Goal: Communication & Community: Answer question/provide support

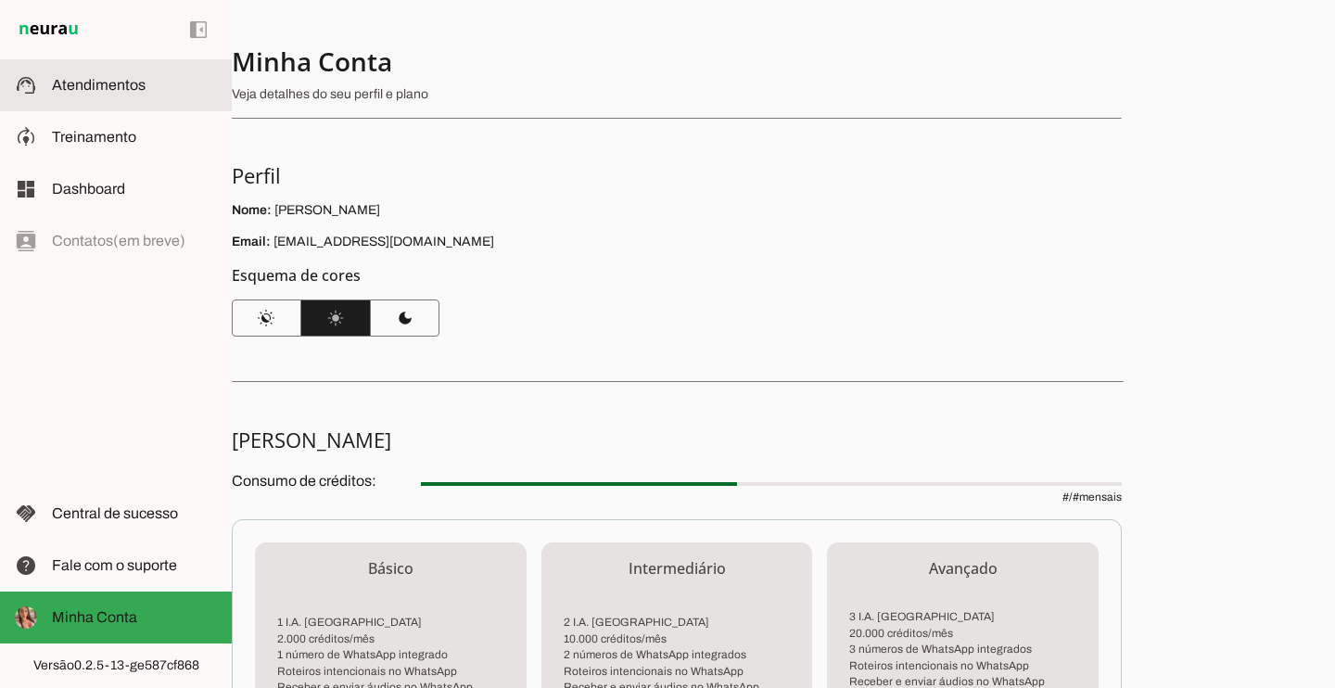
click at [115, 92] on span "Atendimentos" at bounding box center [99, 85] width 94 height 16
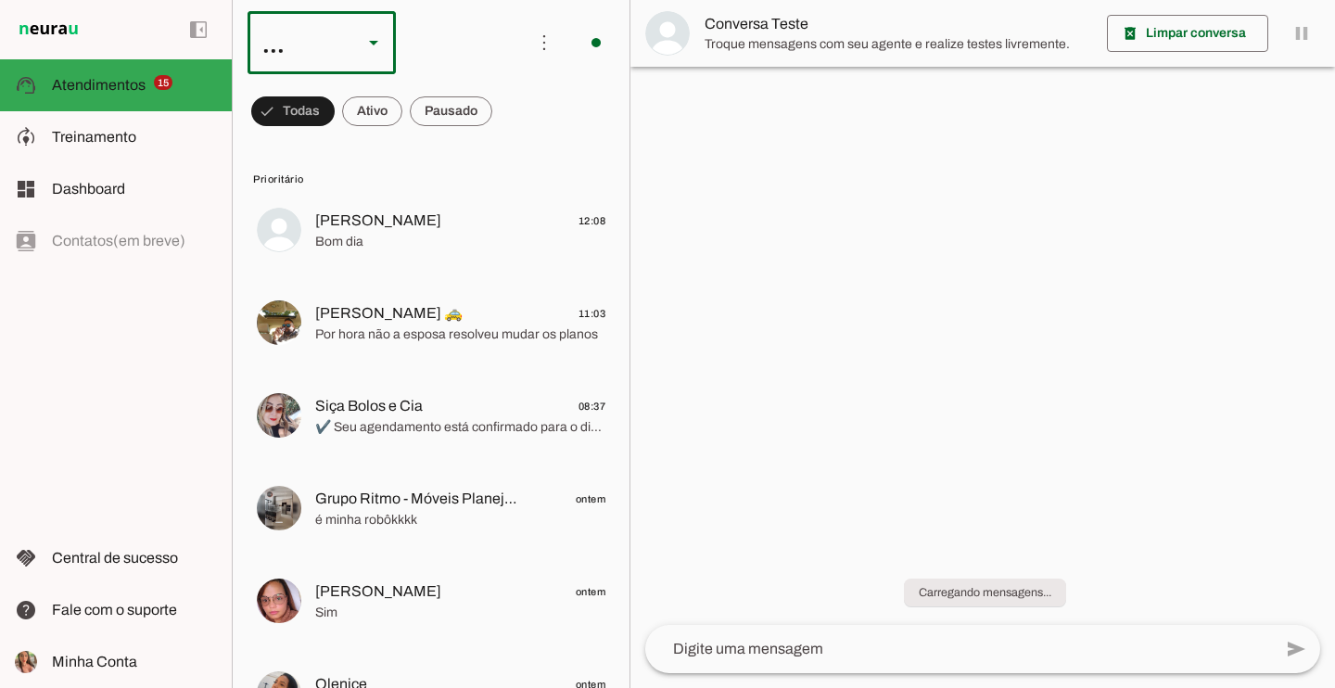
click at [283, 35] on div "..." at bounding box center [297, 42] width 100 height 63
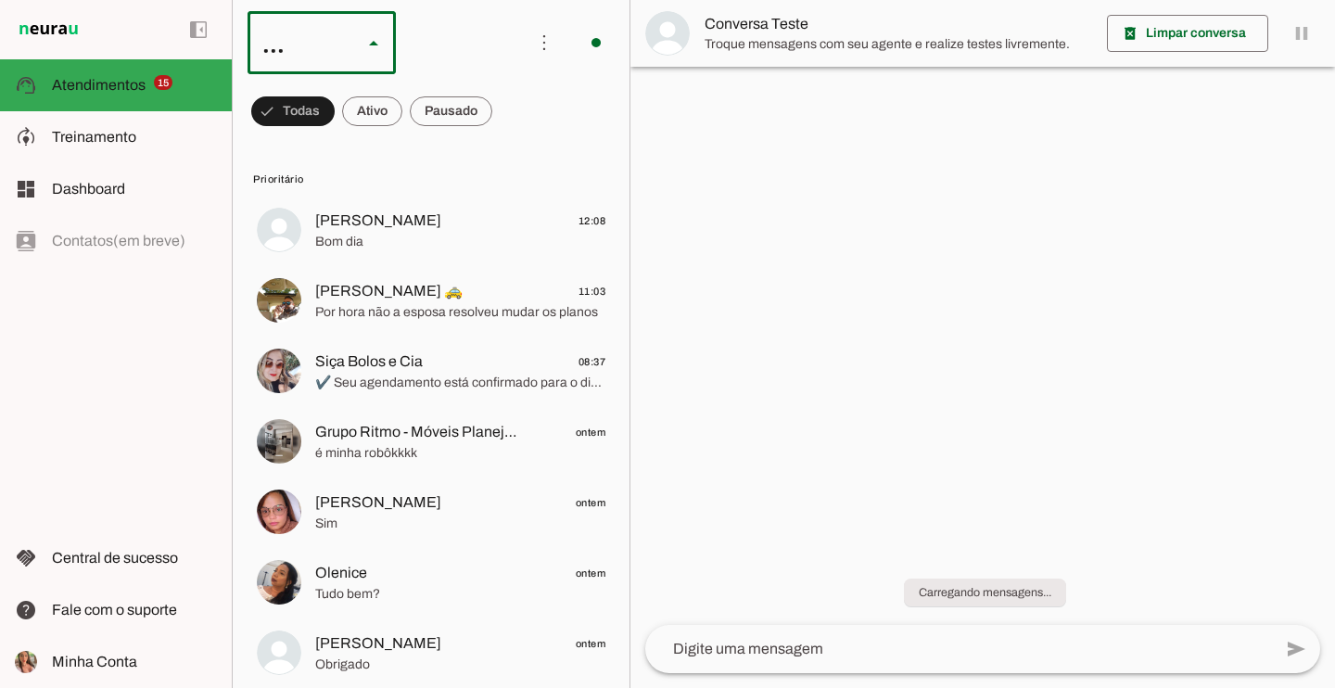
click at [510, 118] on slot at bounding box center [569, 119] width 119 height 22
type md-outlined-select "00zDXm0alVRWuMV8ioHg"
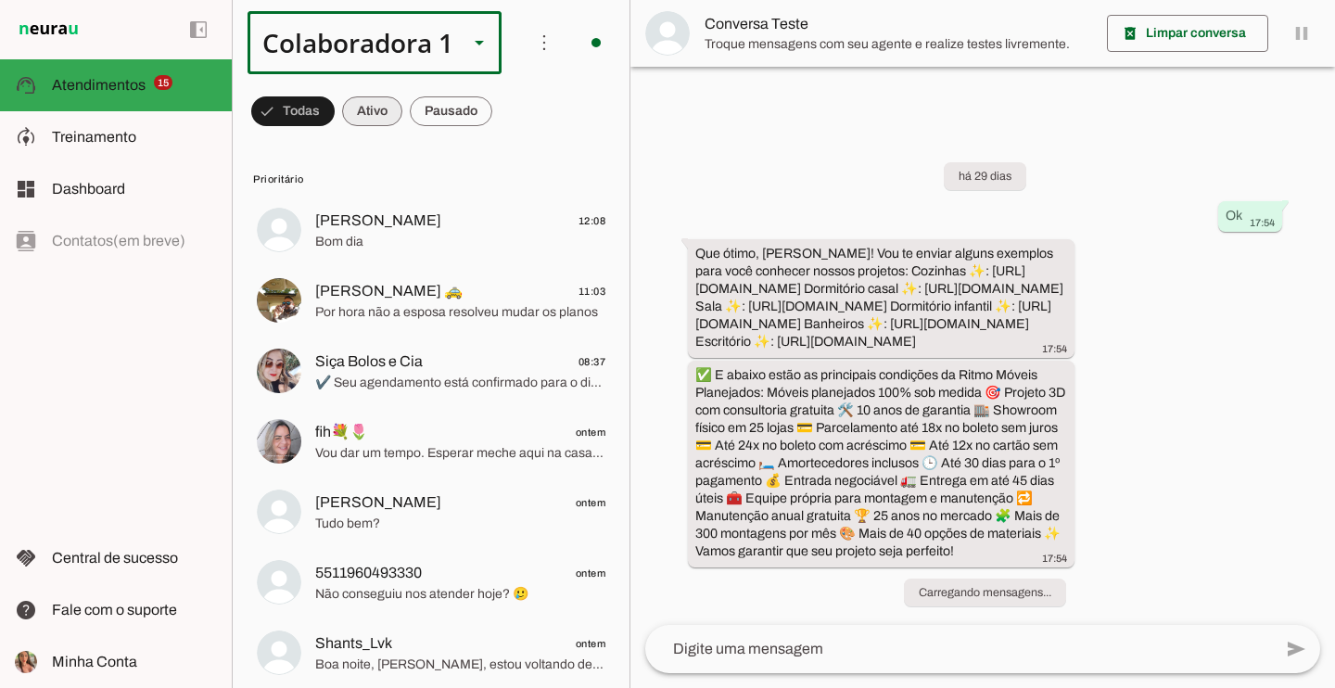
click at [335, 117] on span at bounding box center [292, 111] width 83 height 44
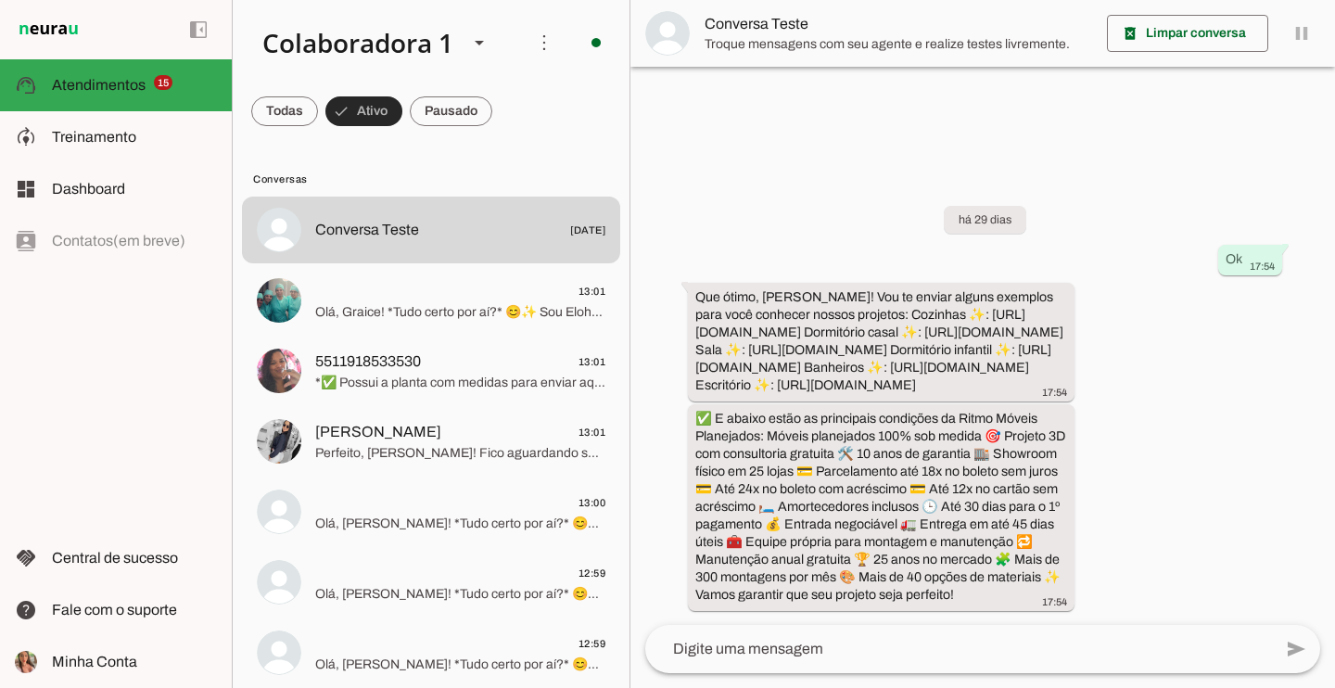
scroll to position [25, 0]
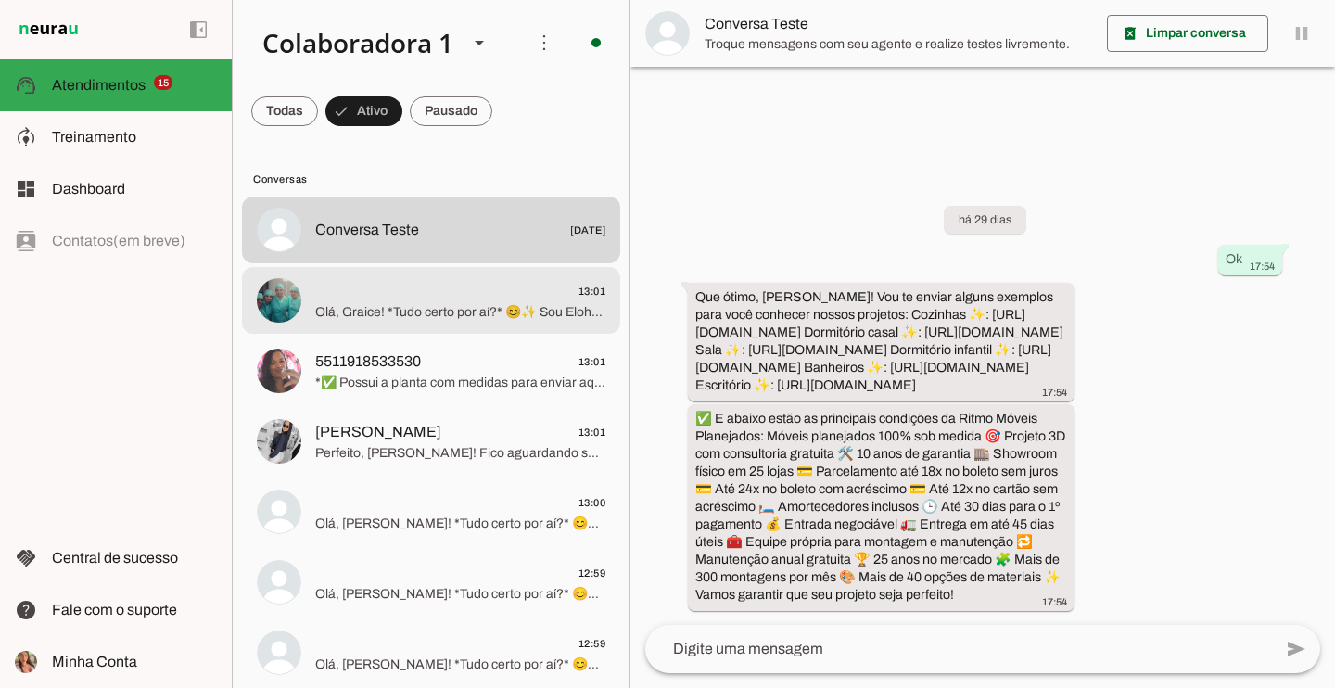
click at [419, 310] on span "Olá, Graice! *Tudo certo por aí?* 😊✨ Sou Eloh, consultora da AP CASA Móveis Sob…" at bounding box center [460, 312] width 290 height 19
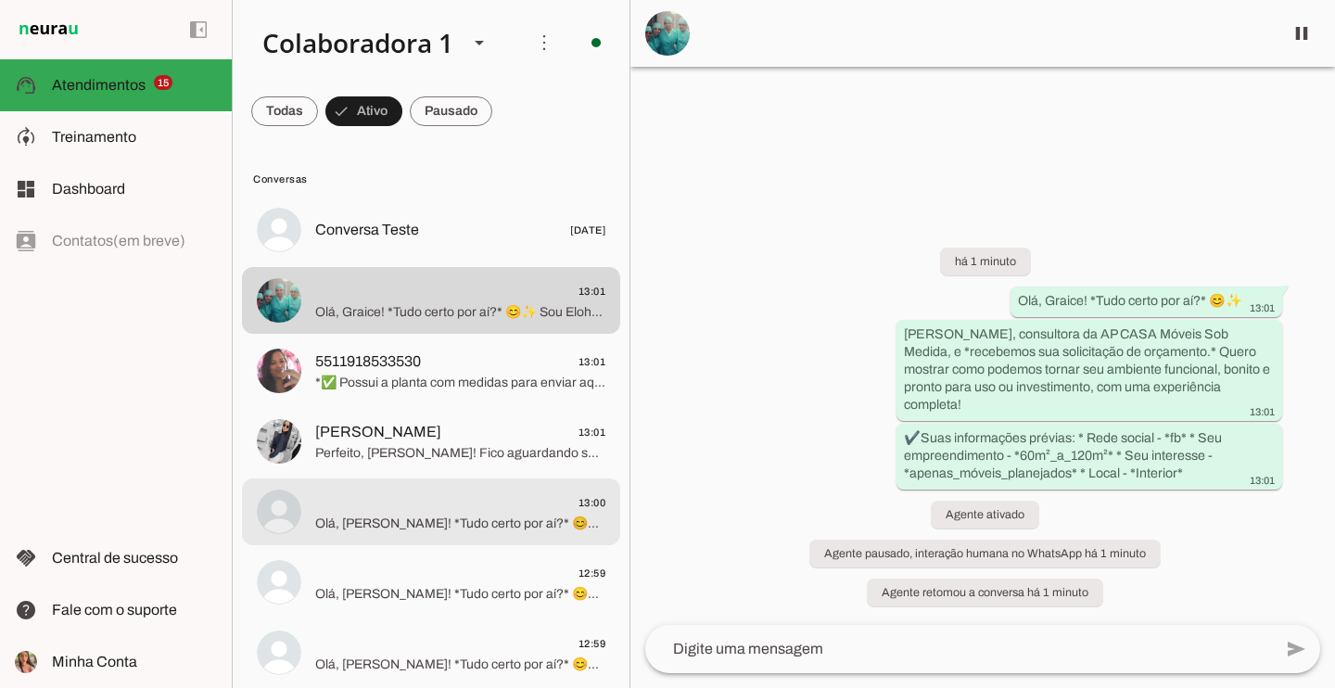
click at [517, 526] on span "Olá, [PERSON_NAME]! *Tudo certo por aí?* 😊✨ Sou Eloh, consultora da AP CASA Móv…" at bounding box center [460, 523] width 290 height 19
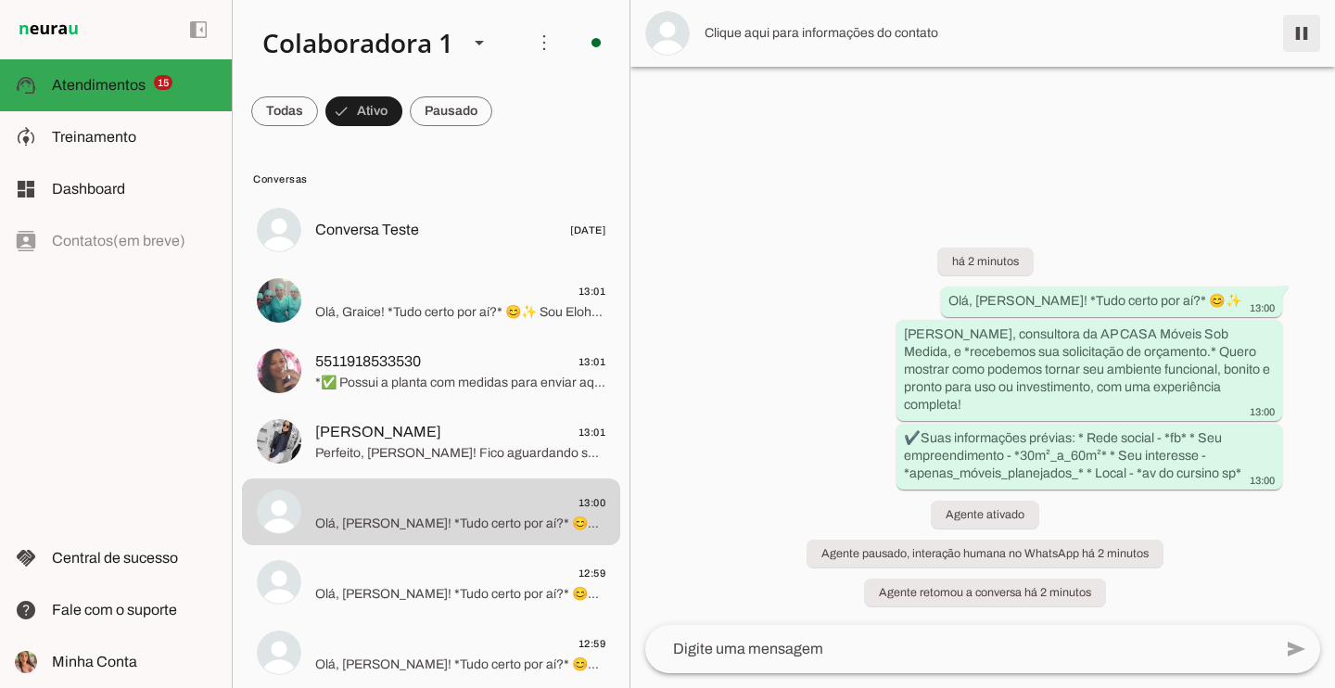
click at [1303, 34] on span at bounding box center [1301, 33] width 44 height 44
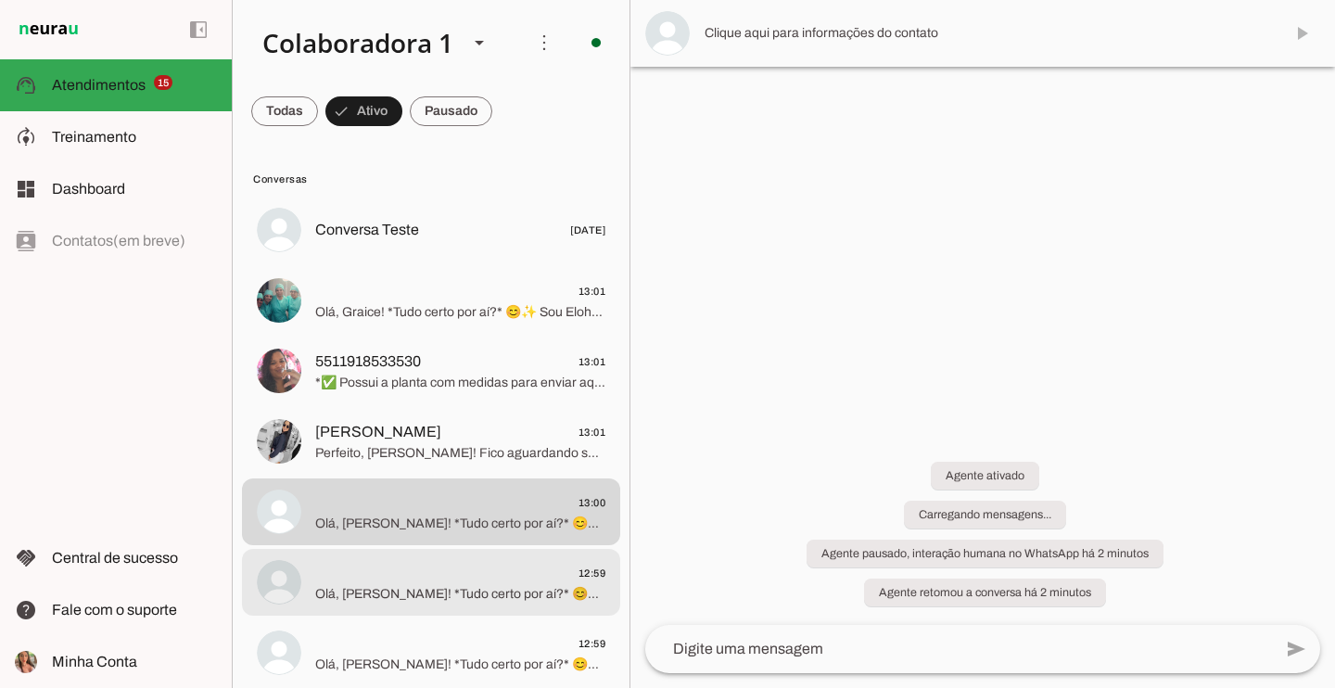
click at [454, 581] on span "12:59" at bounding box center [460, 573] width 290 height 23
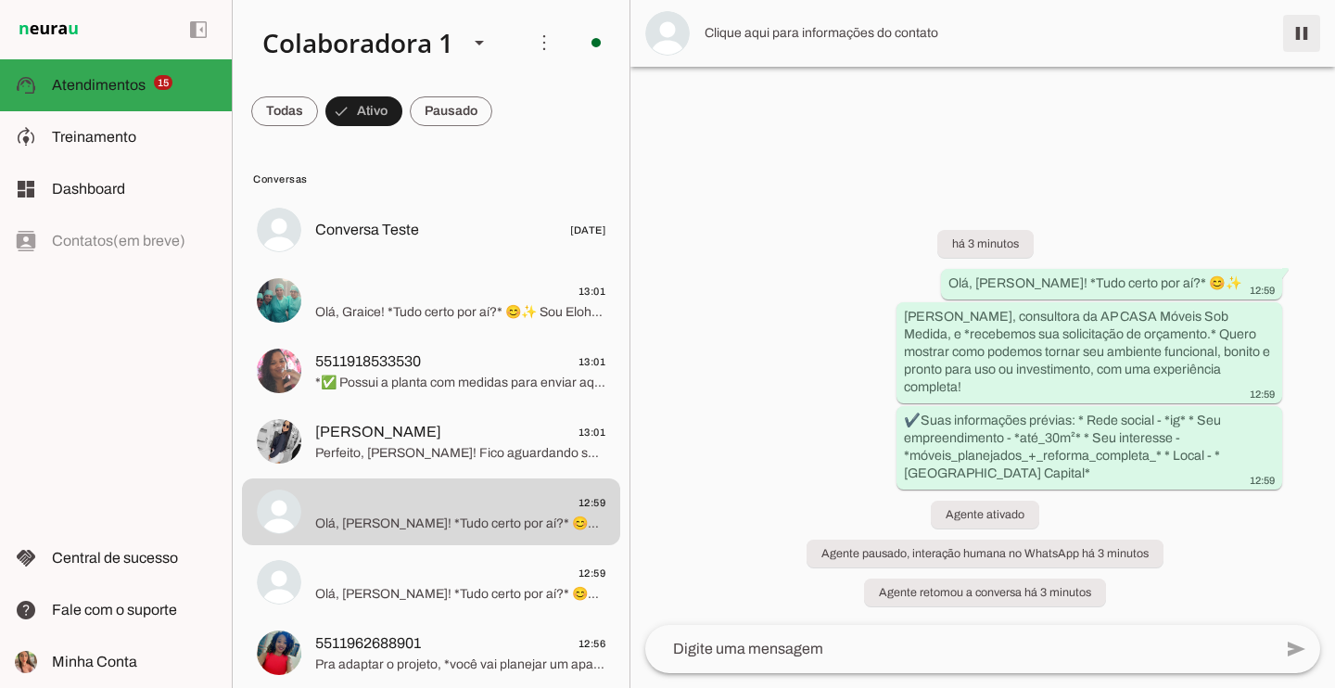
click at [1301, 32] on span at bounding box center [1301, 33] width 44 height 44
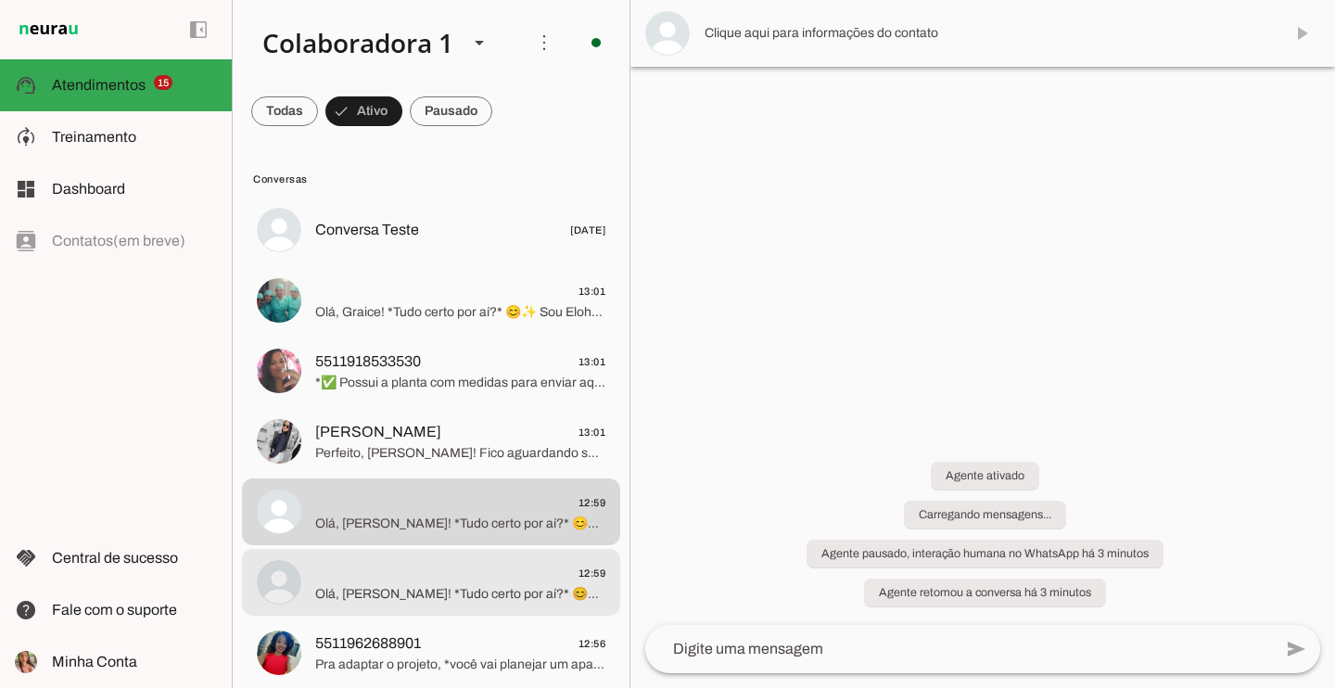
click at [367, 586] on span "Olá, [PERSON_NAME]! *Tudo certo por aí?* 😊✨ Sou Eloh, consultora da AP CASA Móv…" at bounding box center [460, 594] width 290 height 19
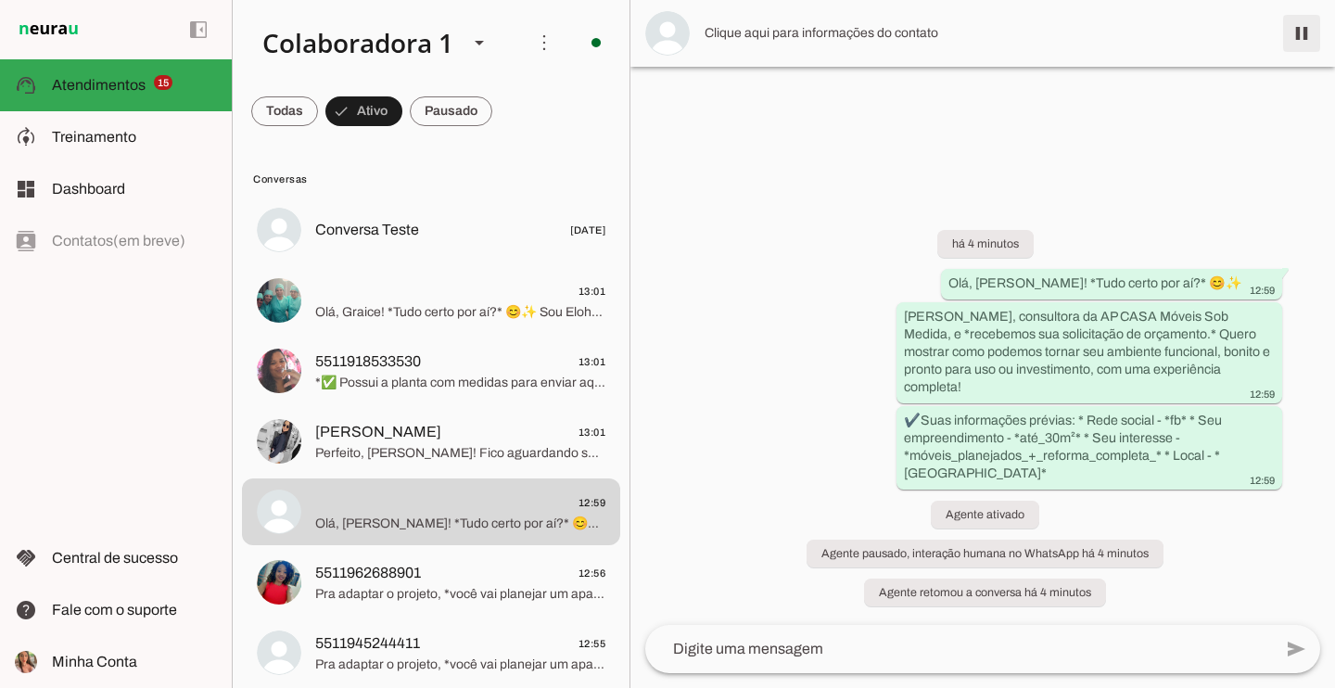
click at [1303, 34] on span at bounding box center [1301, 33] width 44 height 44
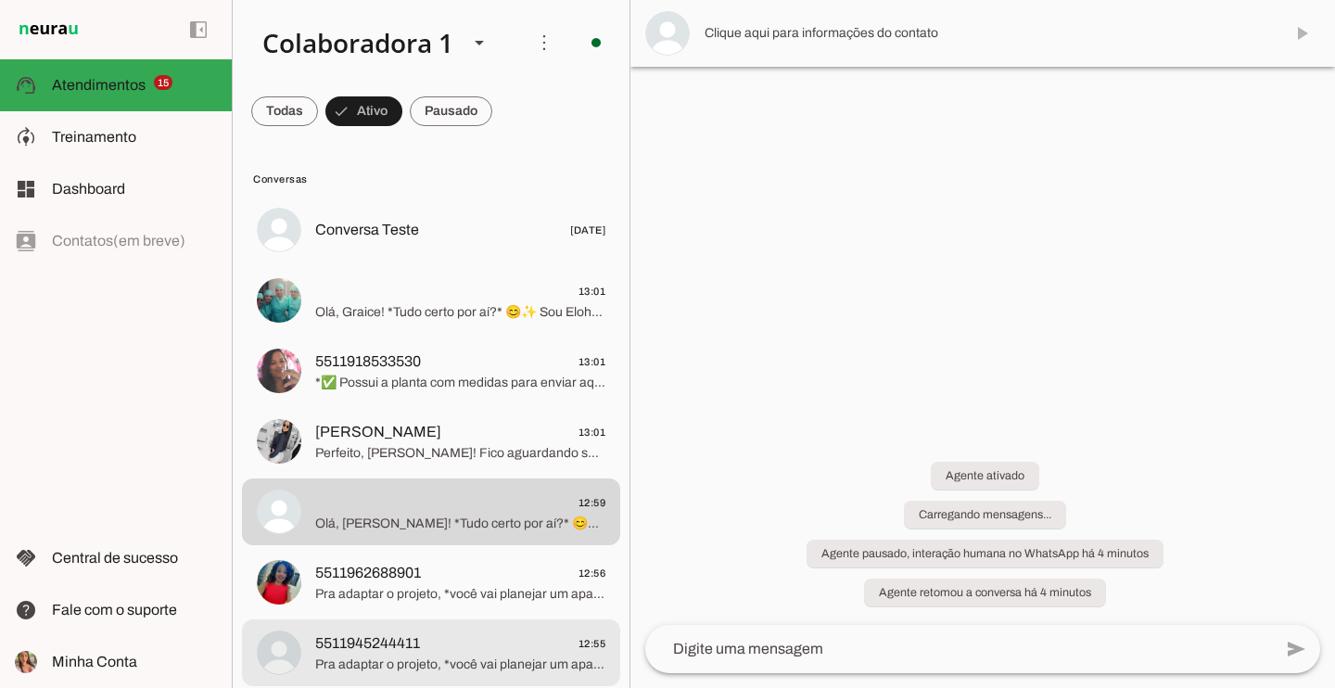
scroll to position [243, 0]
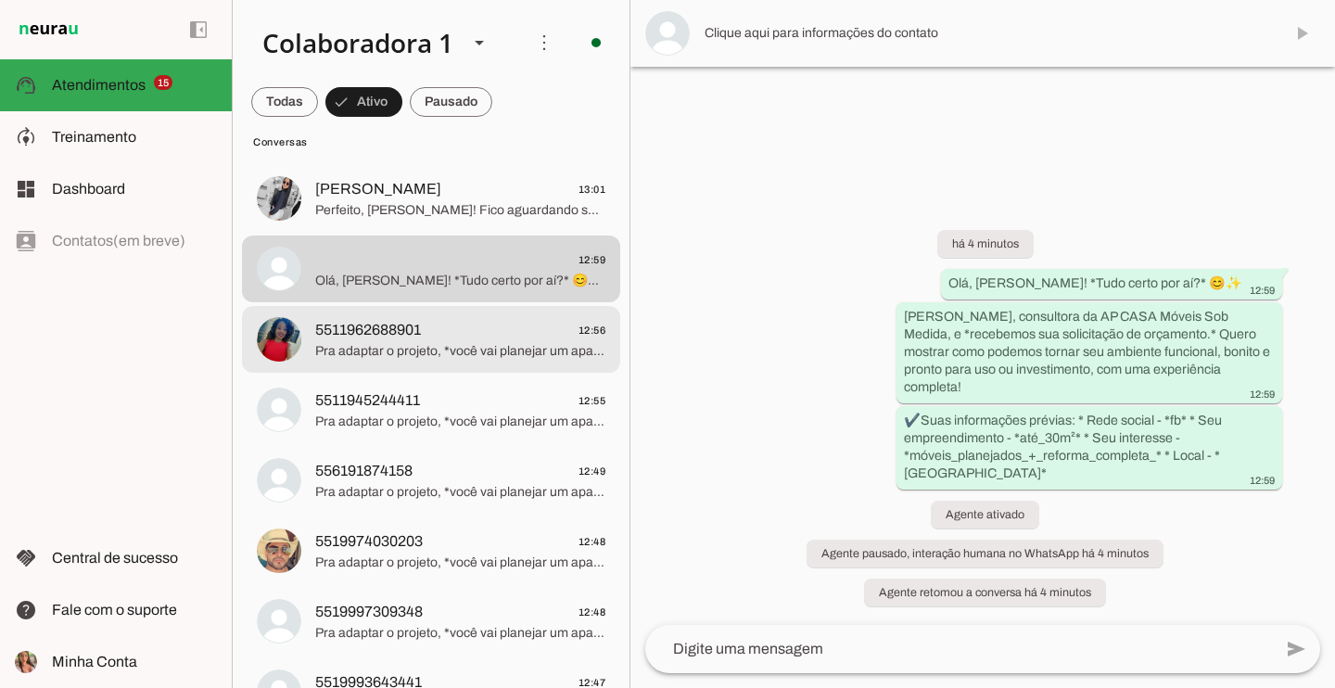
click at [505, 338] on span "5511962688901 12:56" at bounding box center [460, 330] width 290 height 23
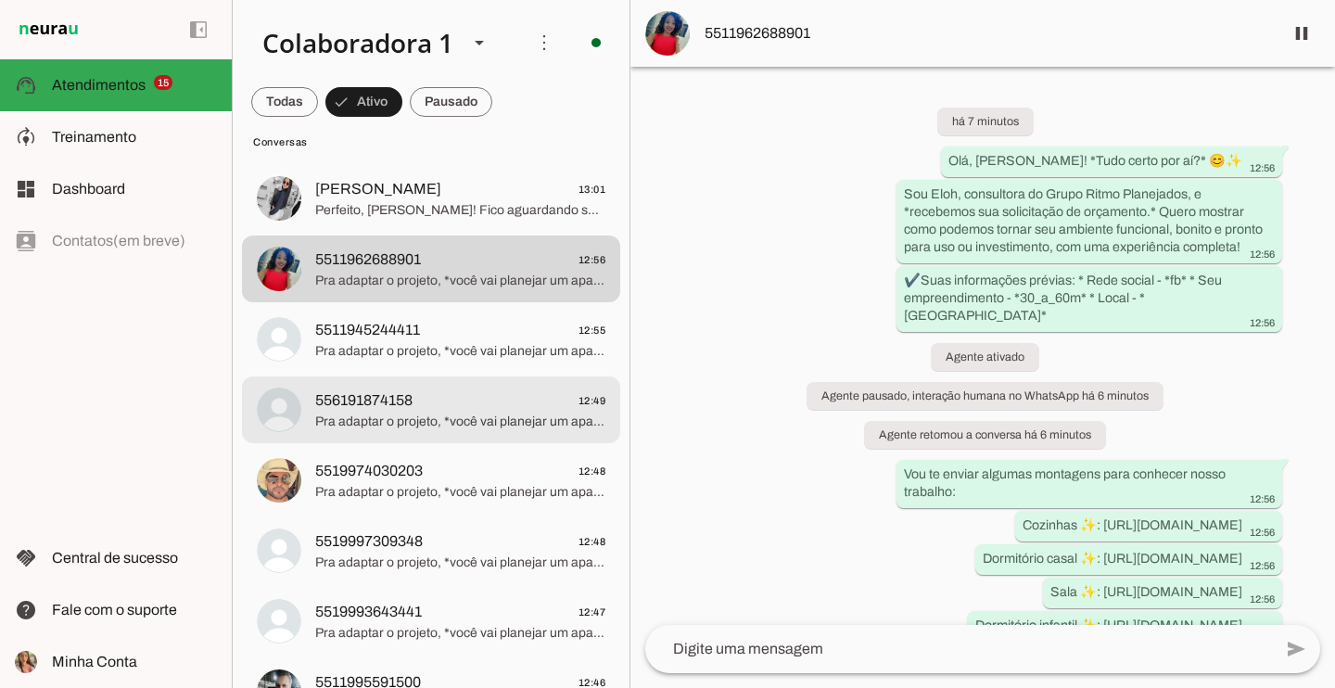
click at [391, 390] on span "556191874158" at bounding box center [363, 400] width 97 height 22
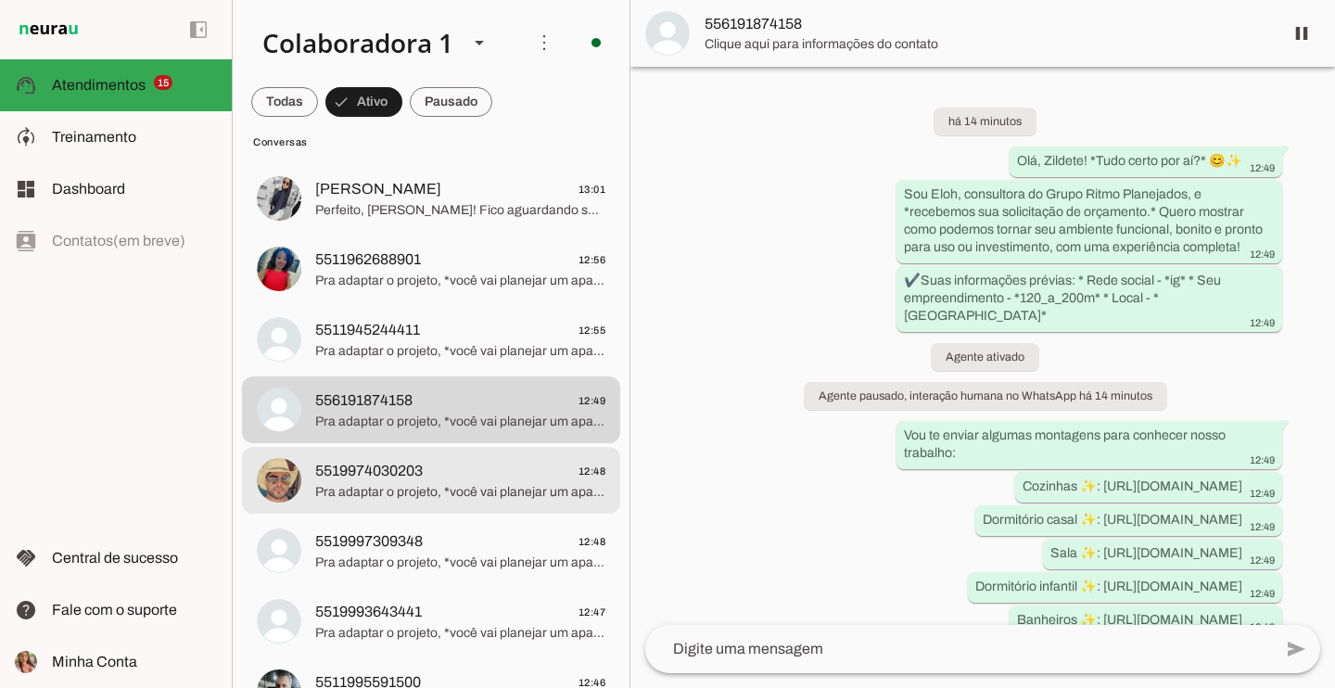
click at [432, 475] on span "5519974030203 12:48" at bounding box center [460, 471] width 290 height 23
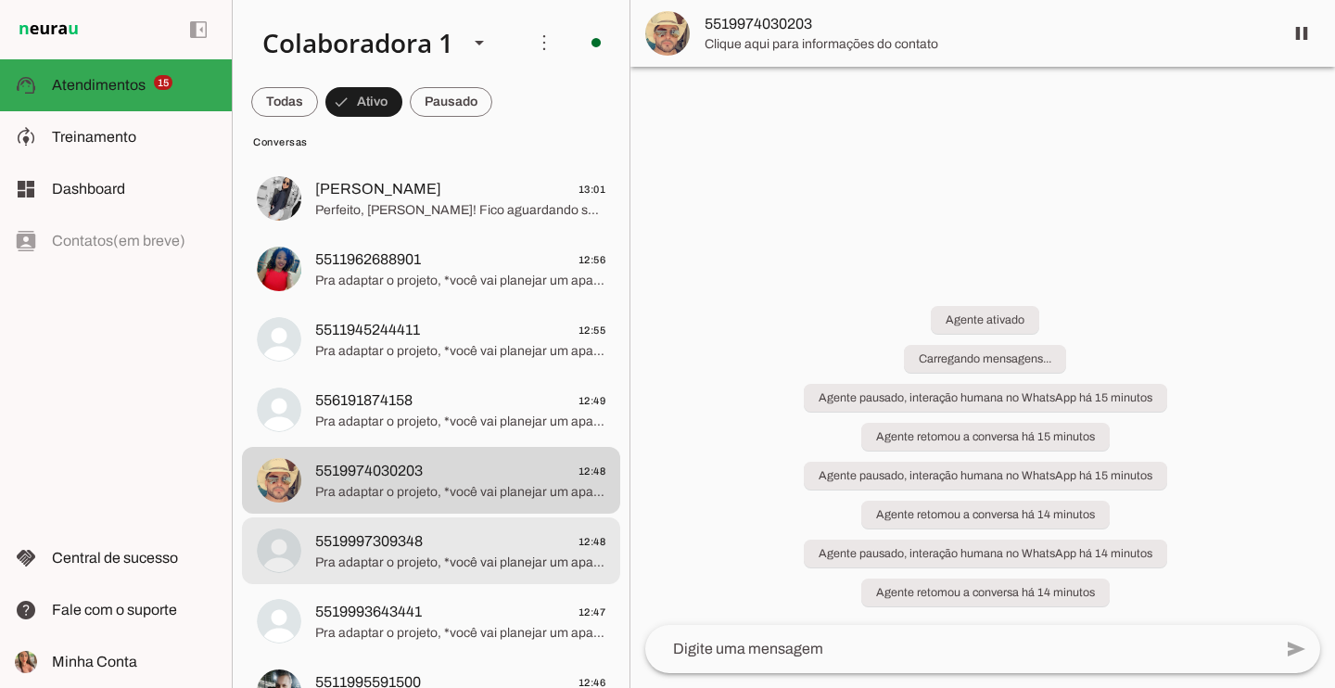
scroll to position [440, 0]
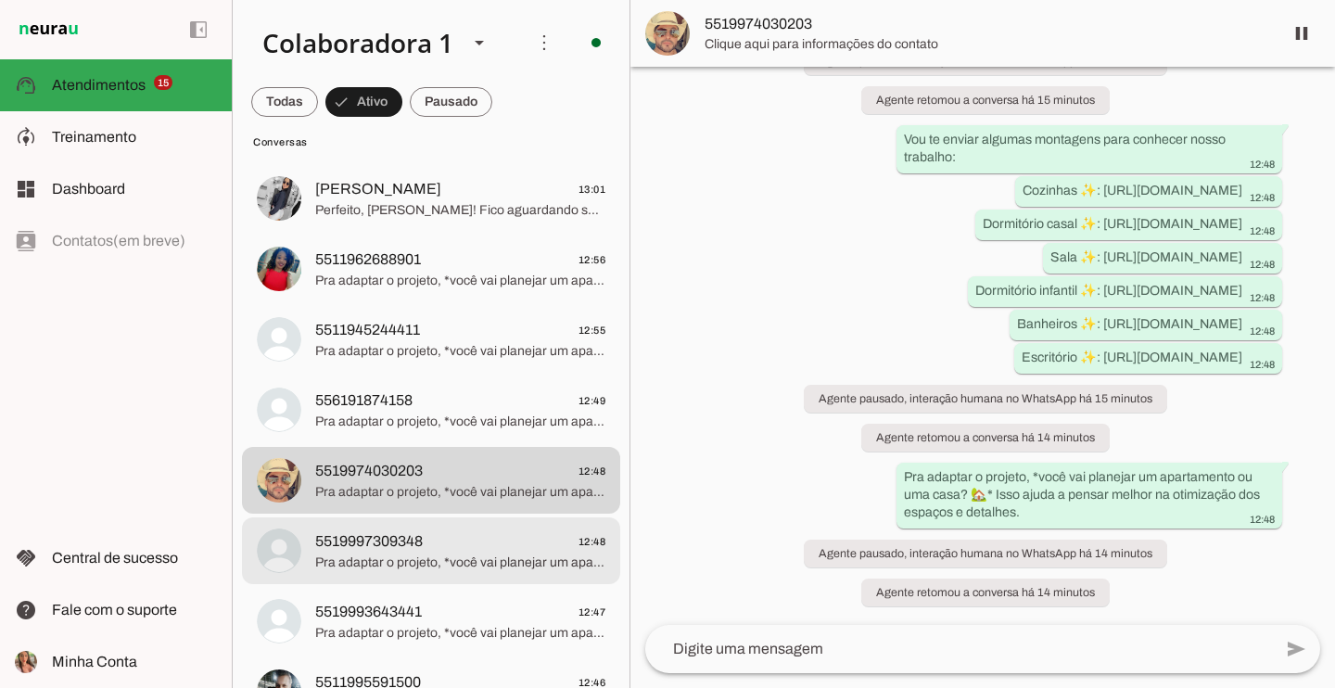
click at [444, 547] on span "5519997309348 12:48" at bounding box center [460, 541] width 290 height 23
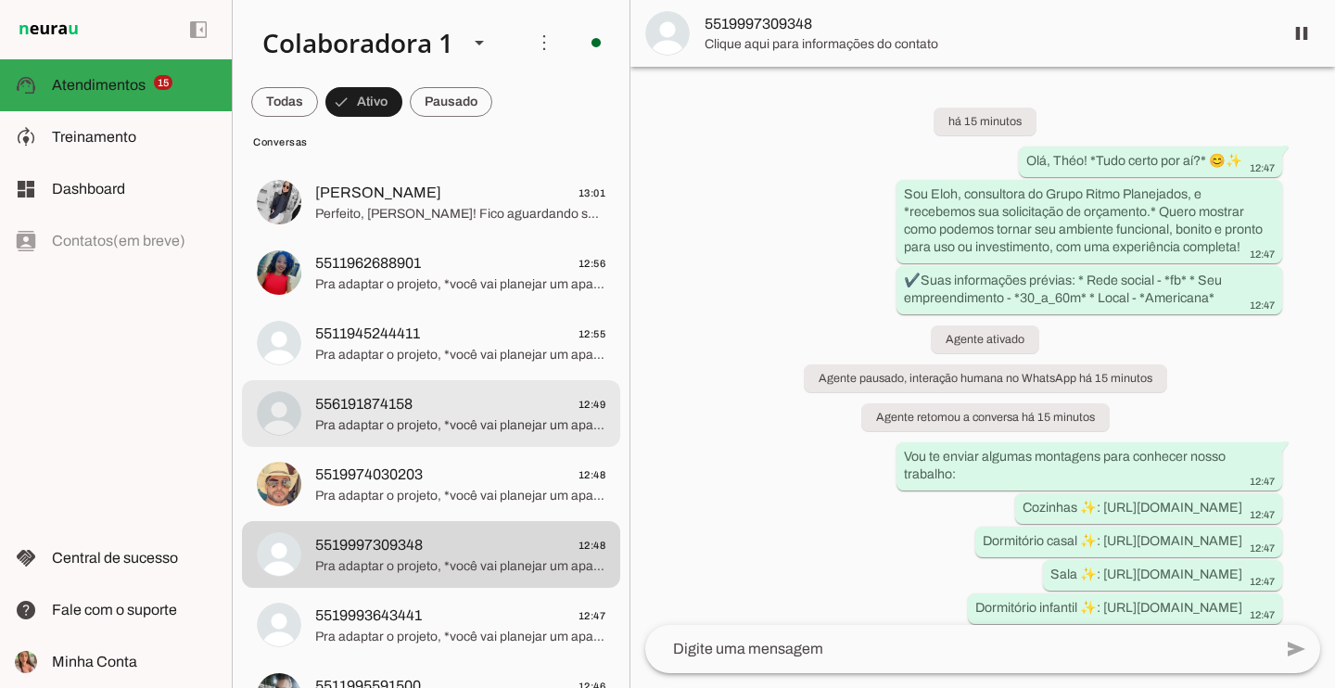
scroll to position [17, 0]
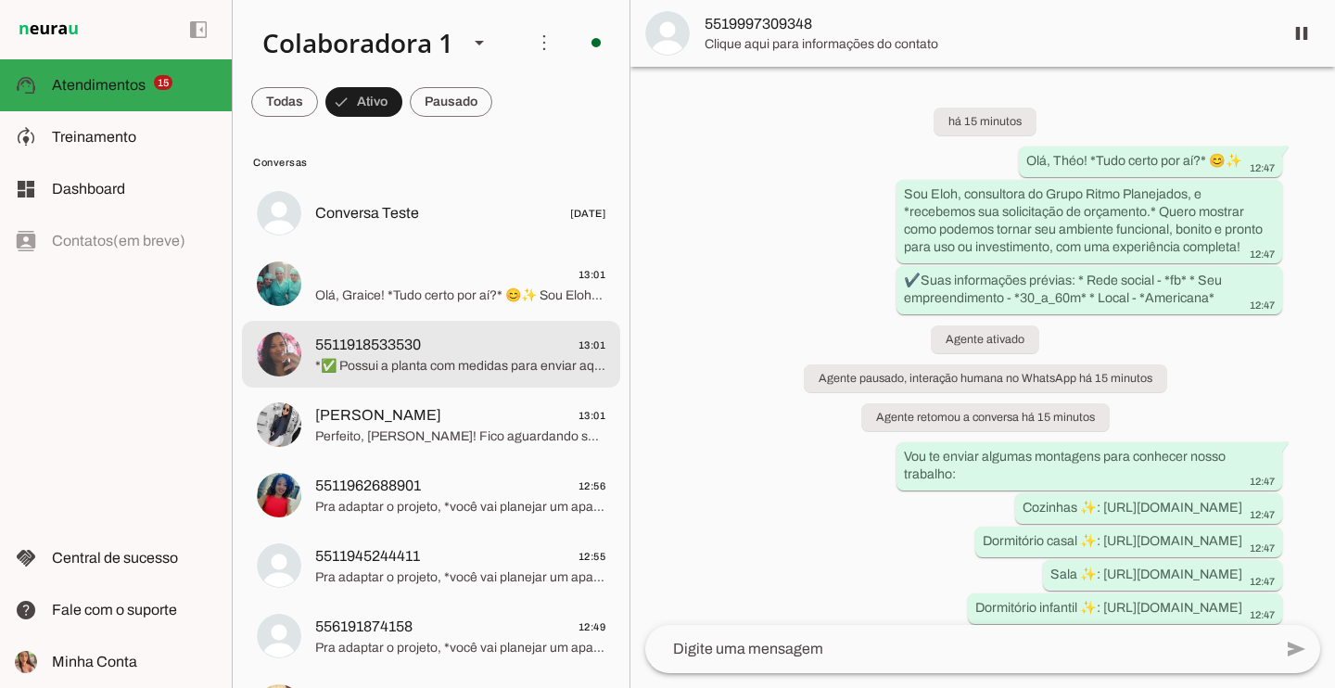
click at [385, 247] on md-item "5511918533530 13:01 *✅ Possui a planta com medidas para enviar aqui, Cíntia?*" at bounding box center [431, 213] width 378 height 67
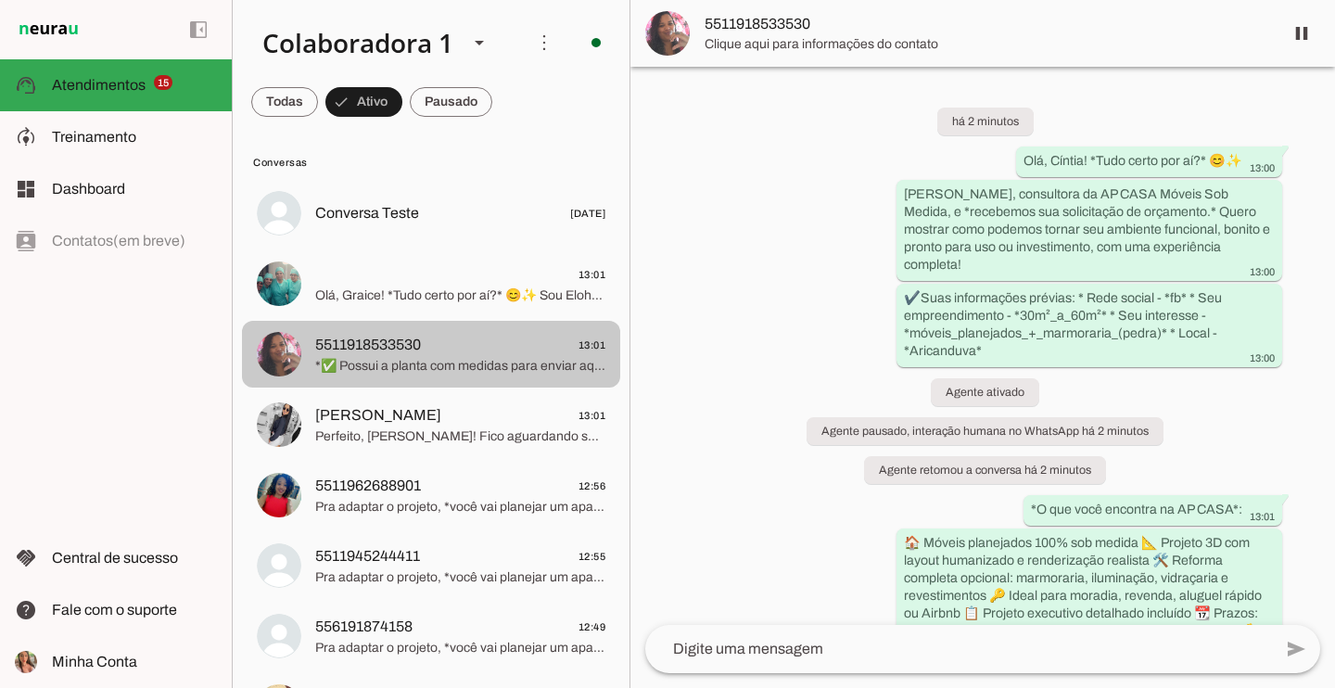
scroll to position [344, 0]
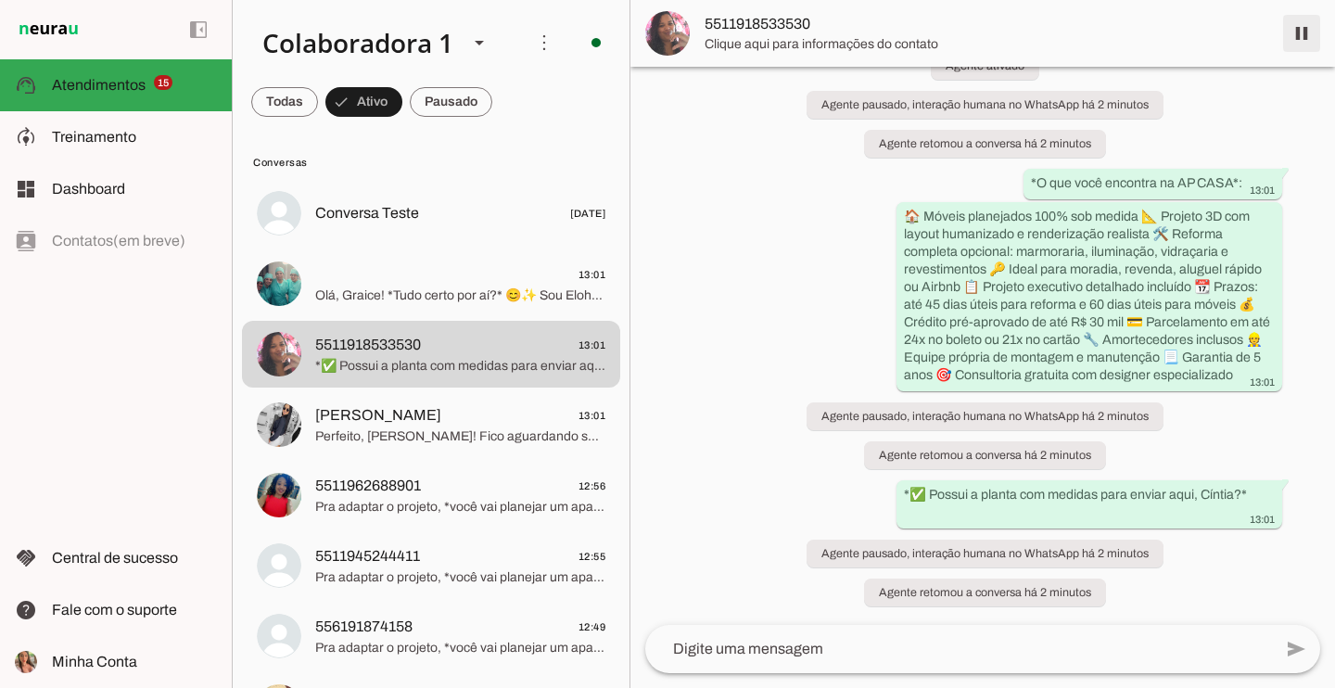
click at [1306, 27] on span at bounding box center [1301, 33] width 44 height 44
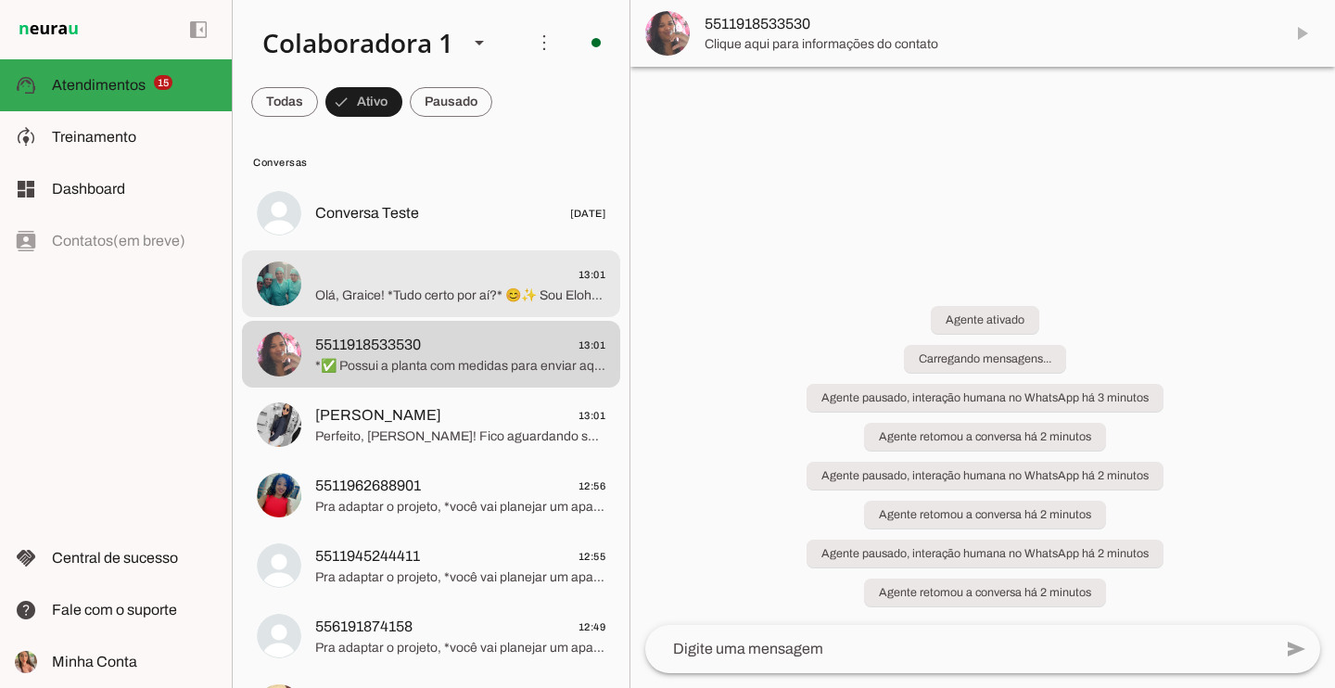
scroll to position [0, 0]
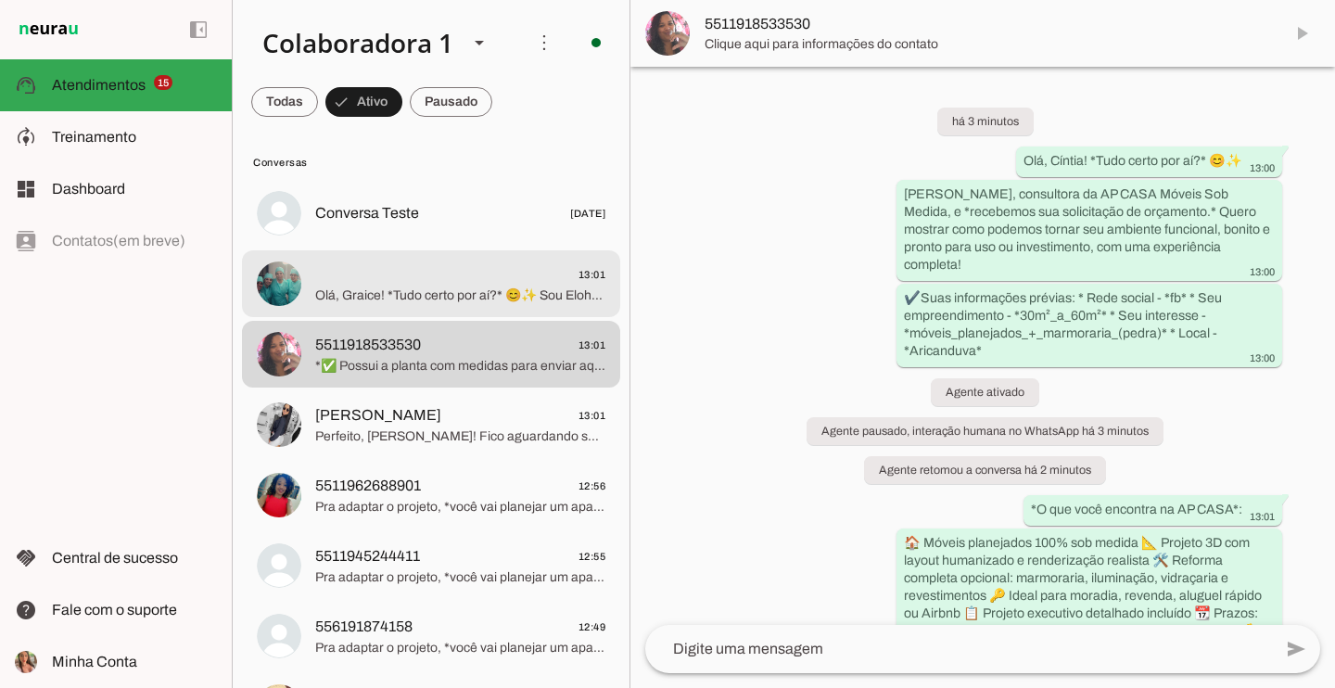
click at [450, 277] on span "13:01" at bounding box center [460, 274] width 290 height 23
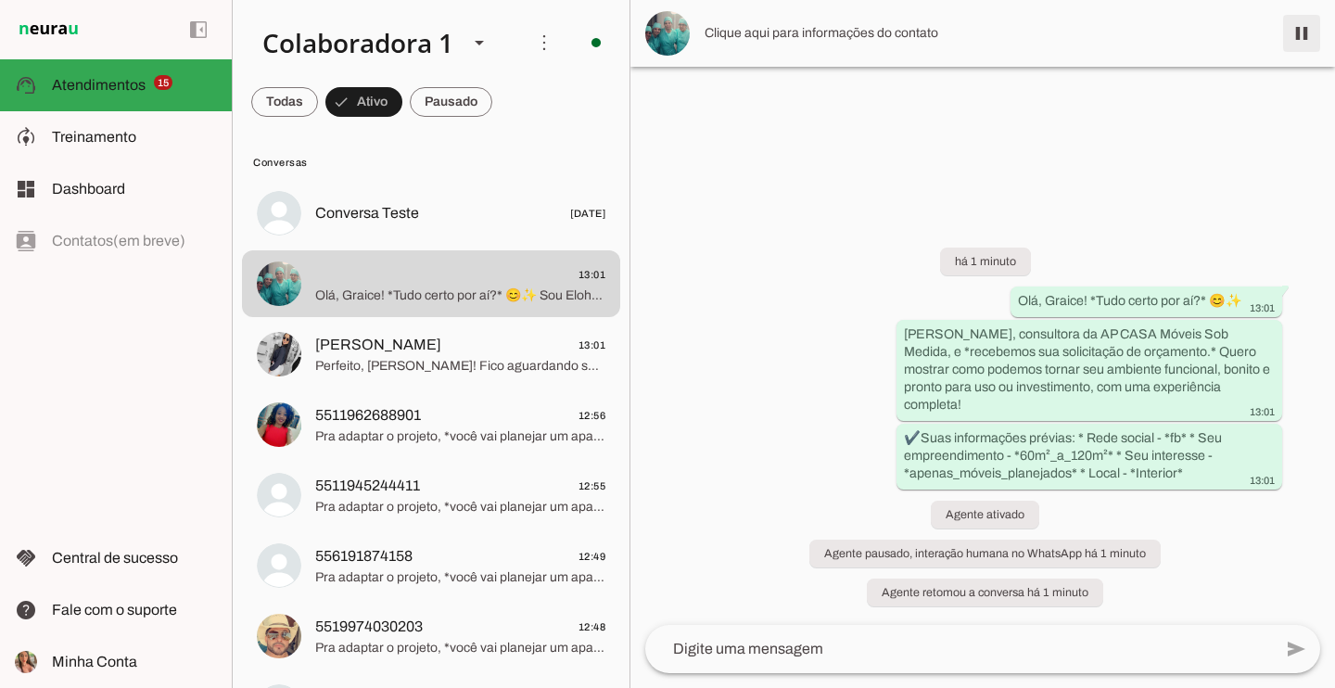
click at [1299, 30] on span at bounding box center [1301, 33] width 44 height 44
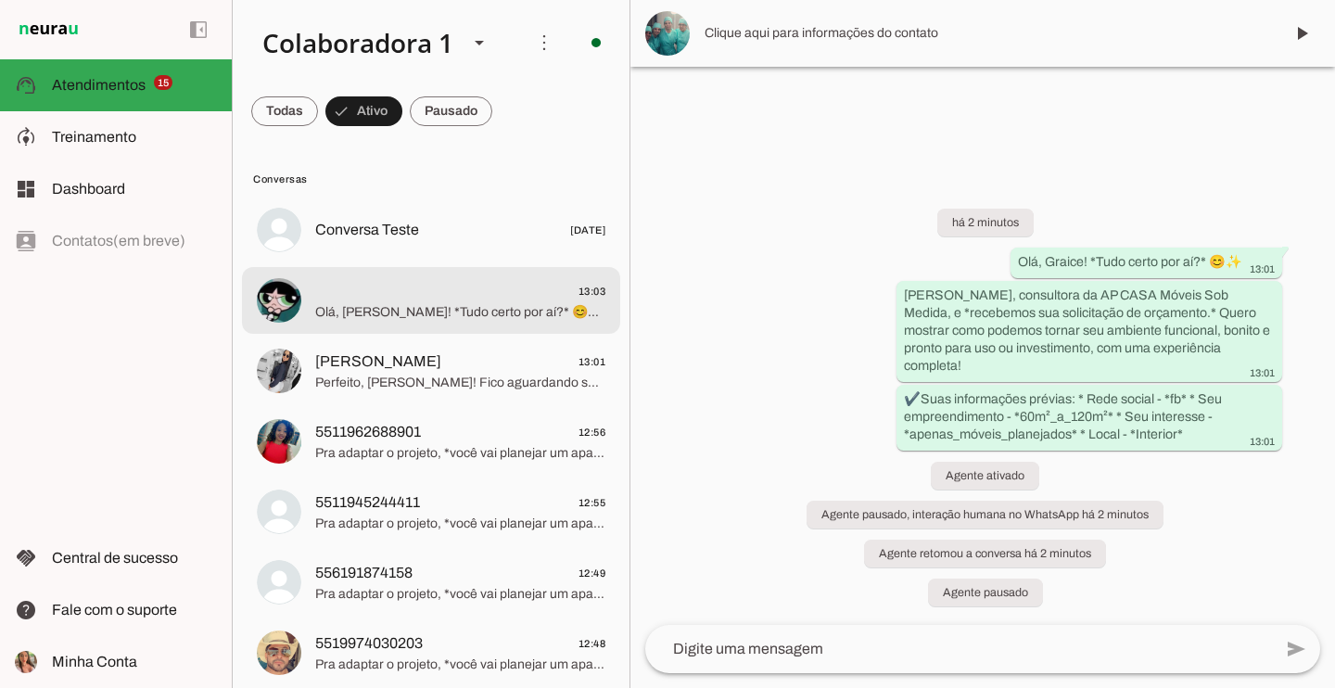
click at [445, 263] on md-item "13:03 Olá, Delaine! *Tudo certo por aí?* 😊✨ Sou Eloh, consultora da AP CASA Móv…" at bounding box center [431, 229] width 378 height 67
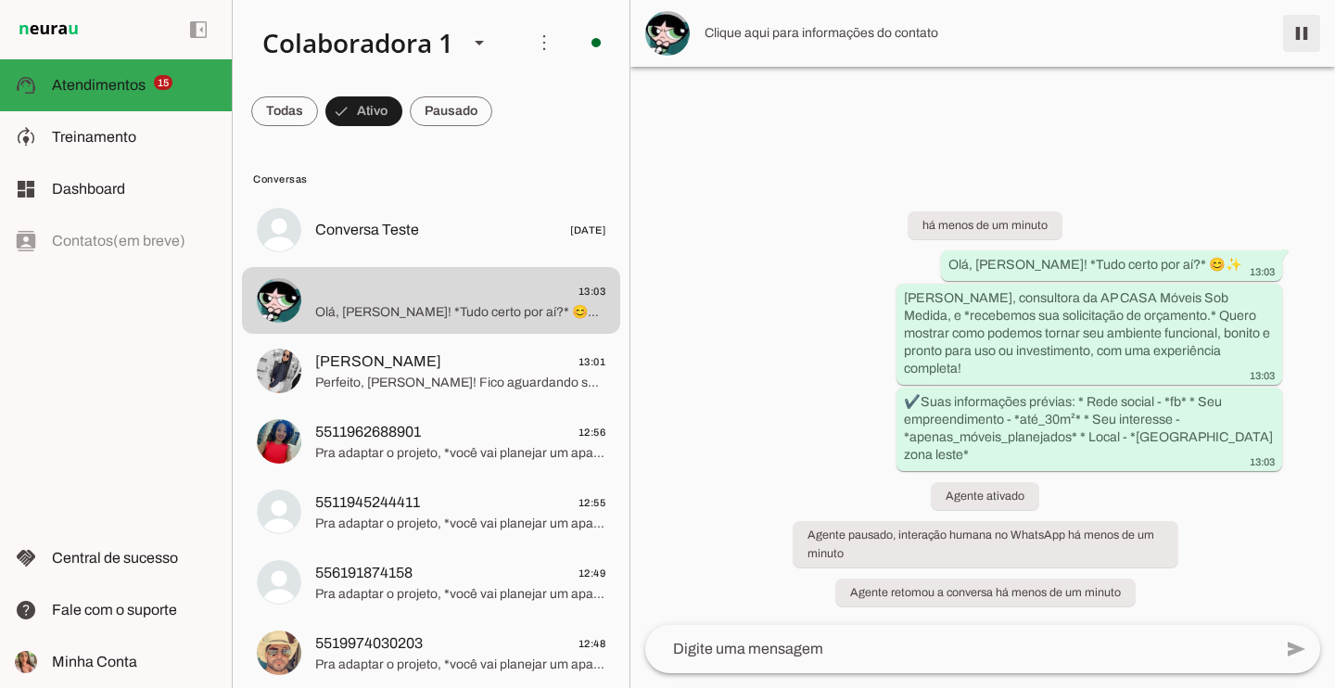
click at [1311, 27] on span at bounding box center [1301, 33] width 44 height 44
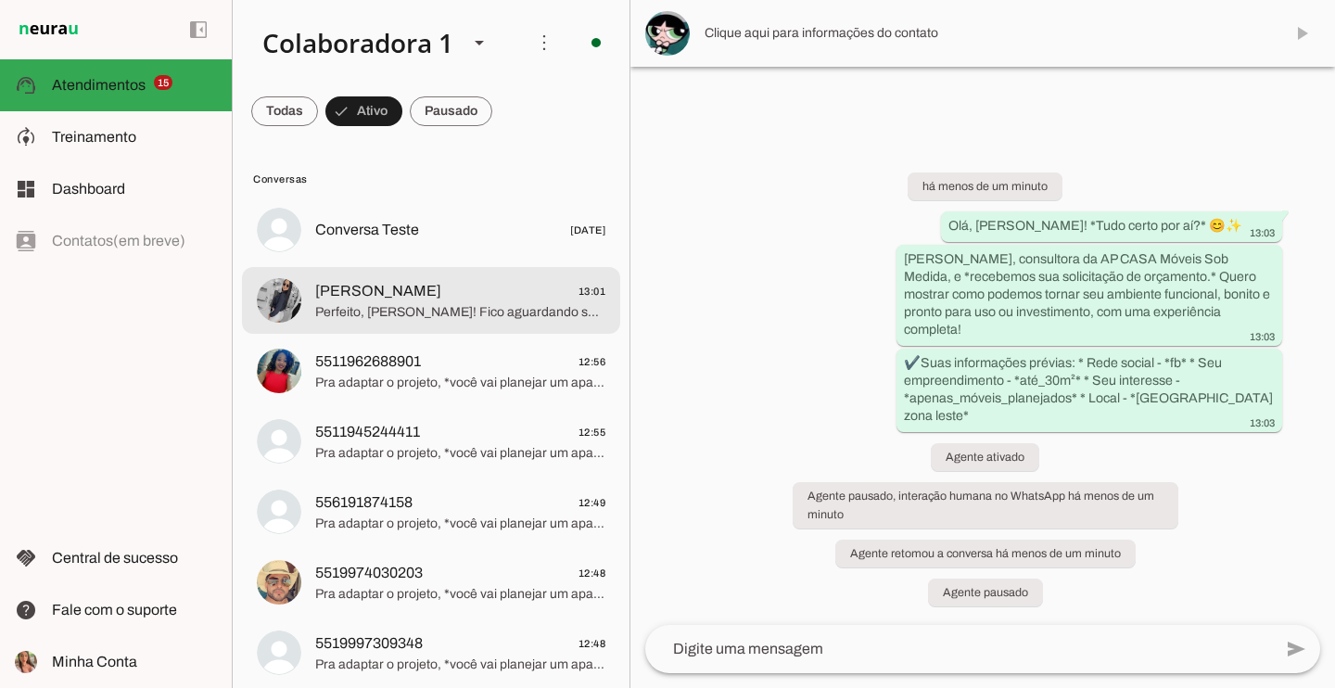
click at [492, 305] on span "Perfeito, [PERSON_NAME]! Fico aguardando seu retorno. ✨ Assim que souber a data…" at bounding box center [460, 312] width 290 height 19
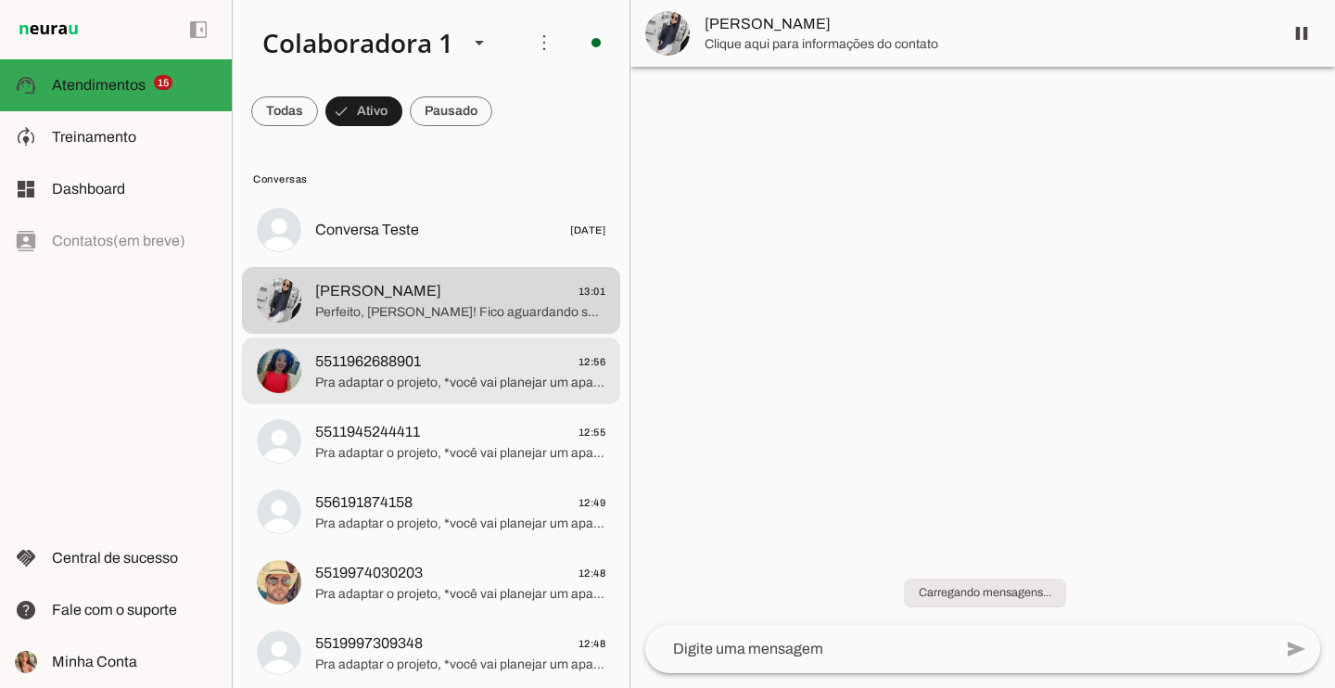
click at [420, 314] on span "Perfeito, [PERSON_NAME]! Fico aguardando seu retorno. ✨ Assim que souber a data…" at bounding box center [460, 312] width 290 height 19
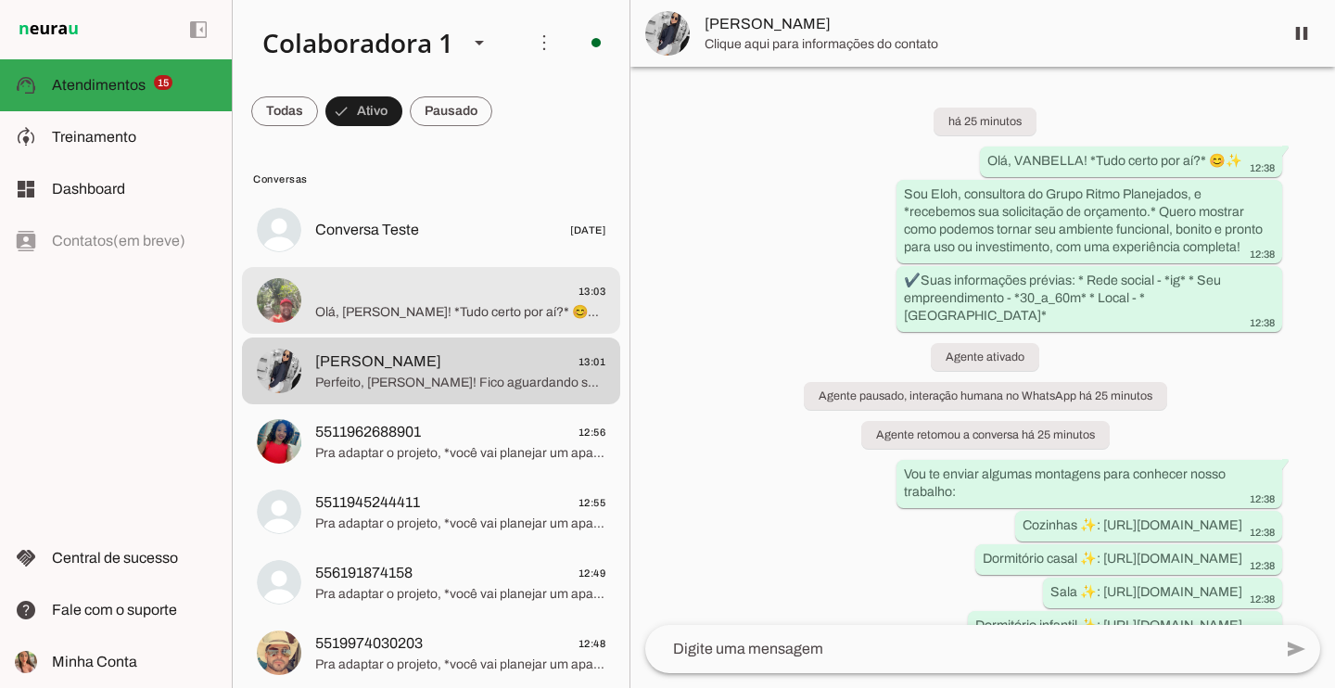
click at [418, 299] on span "13:03" at bounding box center [460, 291] width 290 height 23
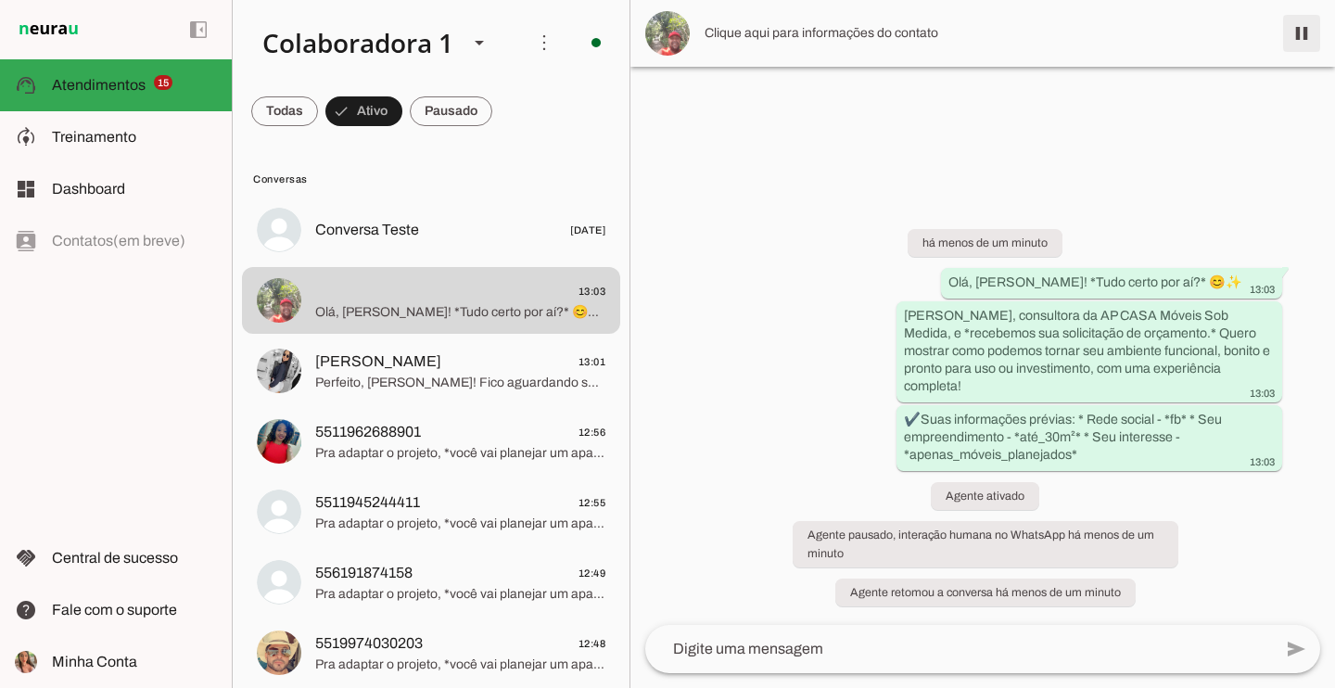
click at [1305, 42] on span at bounding box center [1301, 33] width 44 height 44
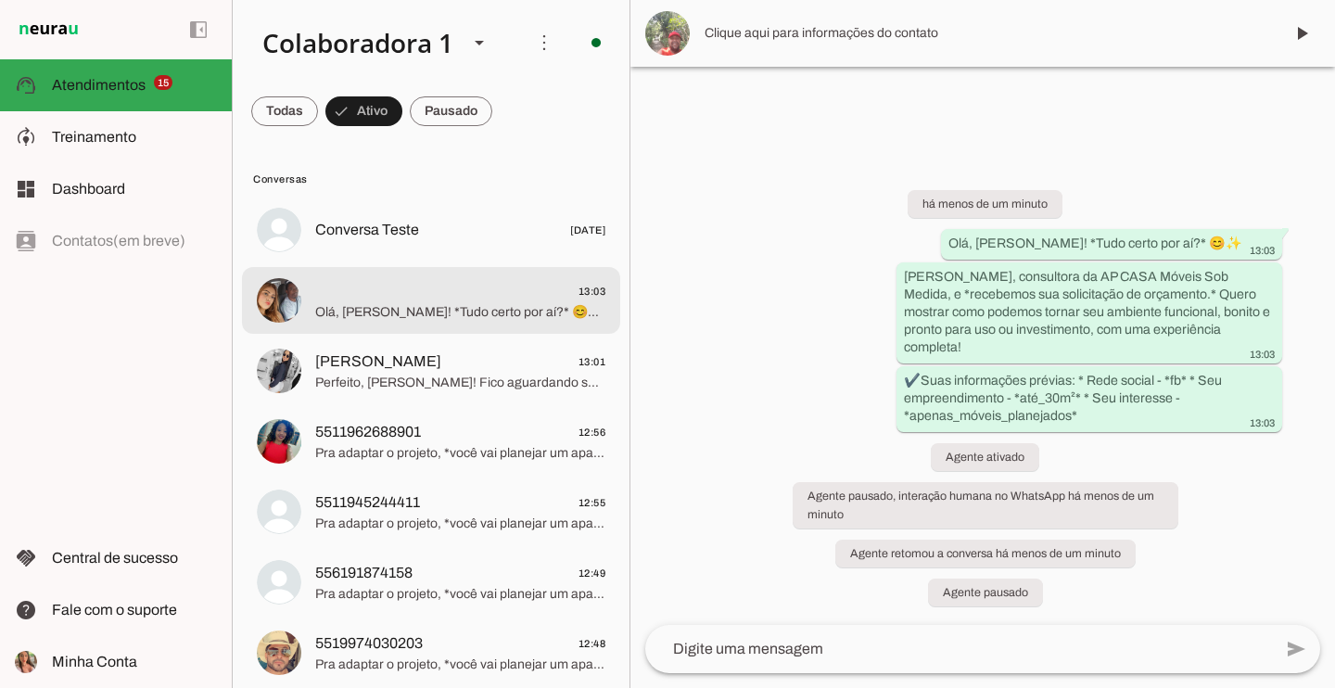
click at [472, 299] on span "13:03" at bounding box center [460, 291] width 290 height 23
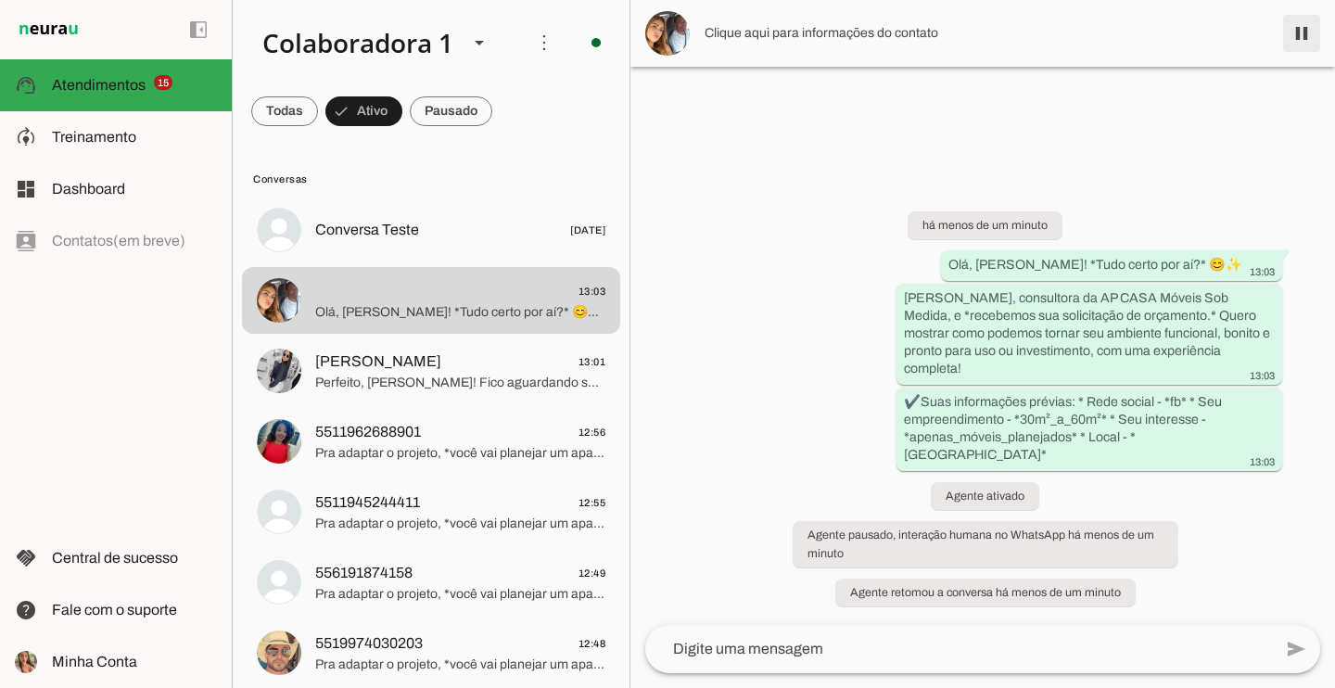
click at [1299, 41] on span at bounding box center [1301, 33] width 44 height 44
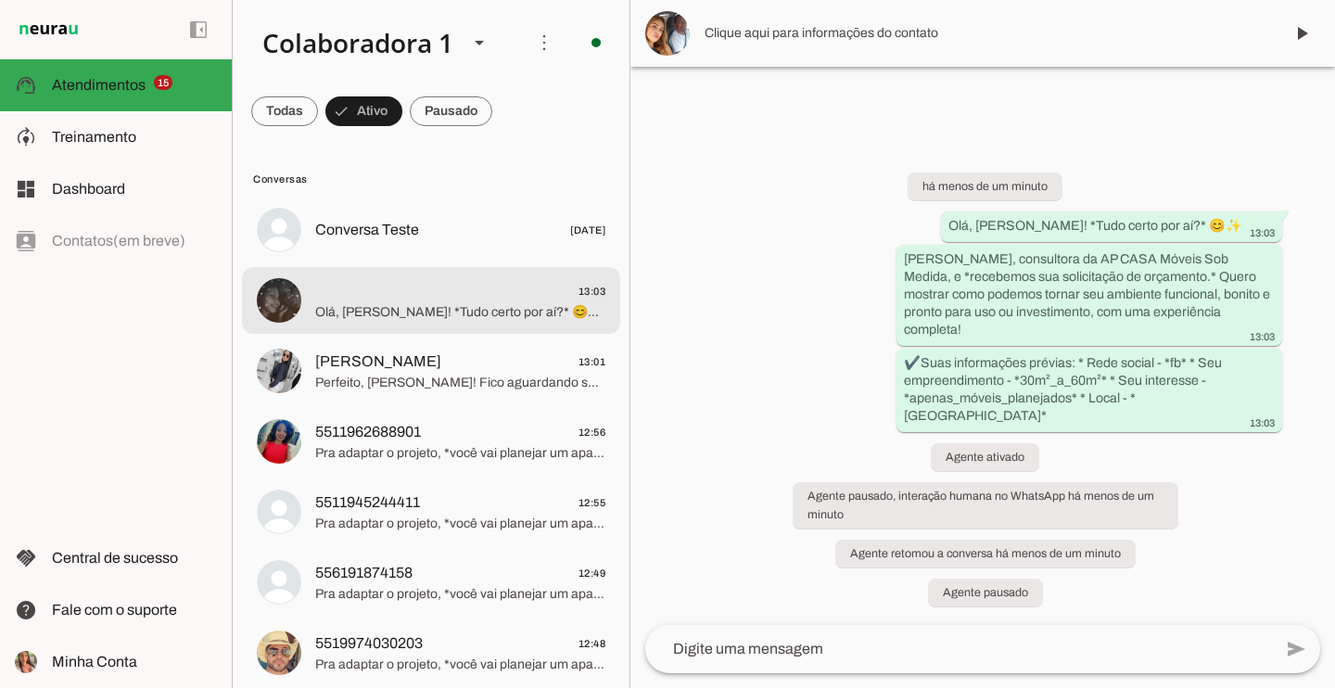
click at [468, 304] on span "Olá, [PERSON_NAME]! *Tudo certo por aí?* 😊✨ Sou Eloh, consultora da AP CASA Móv…" at bounding box center [460, 312] width 290 height 19
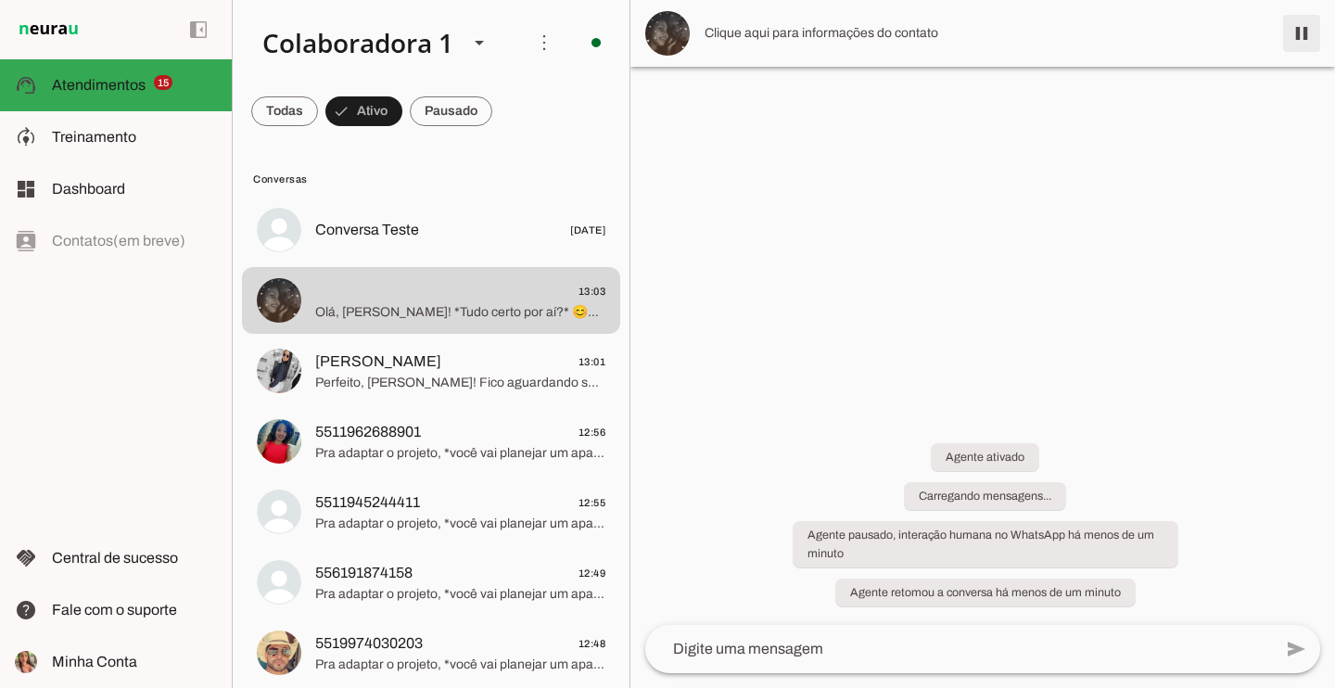
click at [1310, 20] on span at bounding box center [1301, 33] width 44 height 44
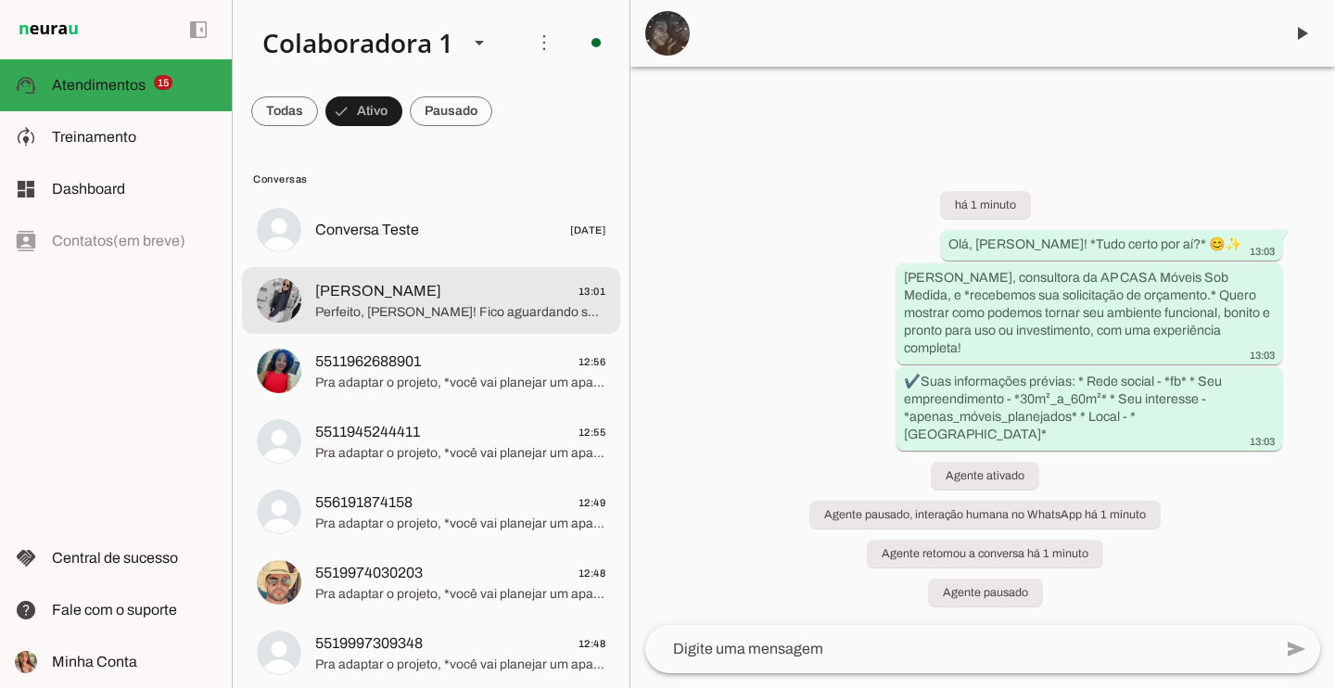
click at [492, 310] on span "Perfeito, [PERSON_NAME]! Fico aguardando seu retorno. ✨ Assim que souber a data…" at bounding box center [460, 312] width 290 height 19
